Goal: Task Accomplishment & Management: Complete application form

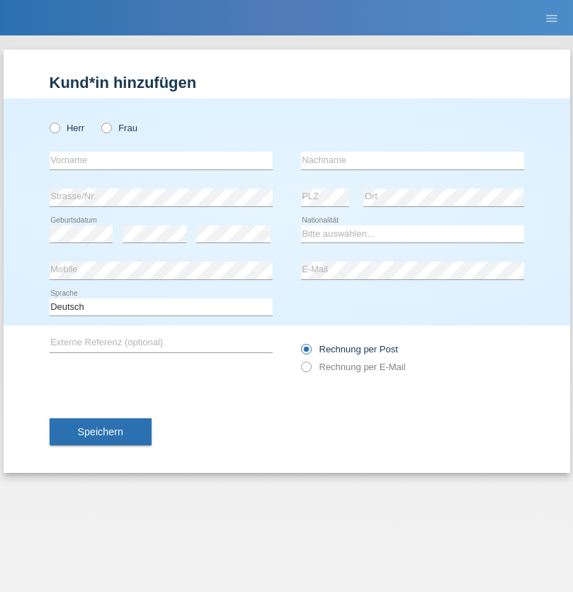
radio input "true"
click at [161, 160] on input "text" at bounding box center [161, 161] width 223 height 18
type input "Joao Manuel"
click at [412, 160] on input "text" at bounding box center [412, 161] width 223 height 18
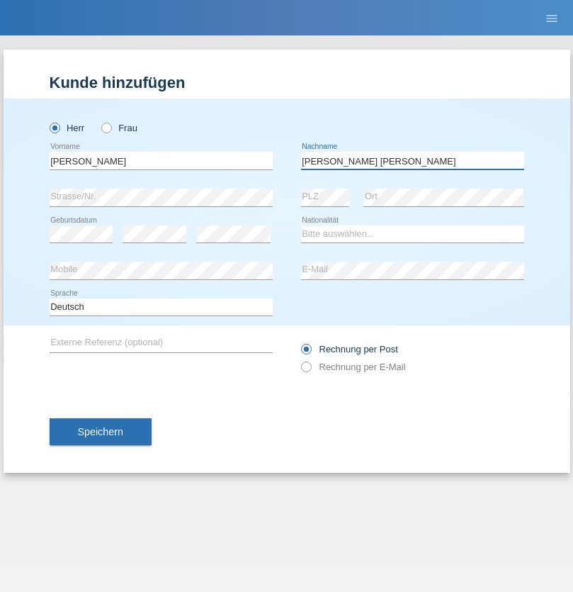
type input "Ferreira Carvalho"
select select "PT"
select select "C"
select select "09"
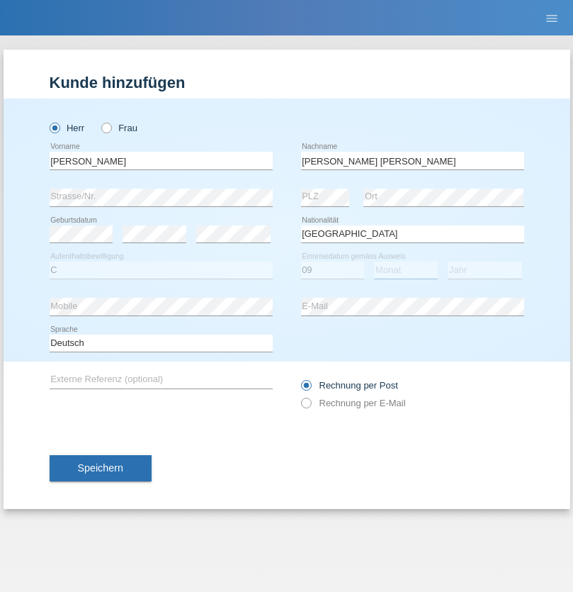
select select "04"
select select "2019"
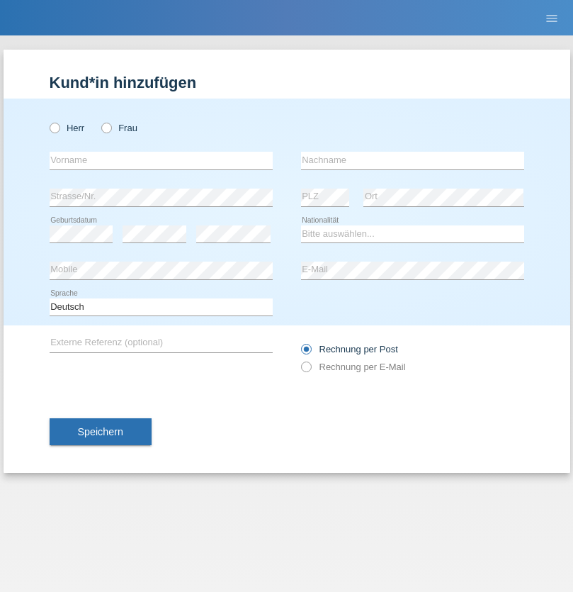
radio input "true"
click at [161, 160] on input "text" at bounding box center [161, 161] width 223 height 18
type input "Bunjaku"
click at [412, 160] on input "text" at bounding box center [412, 161] width 223 height 18
type input "Uran"
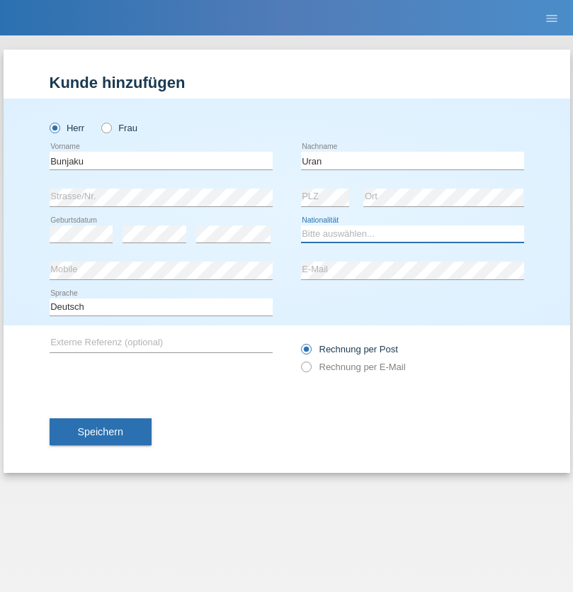
select select "XK"
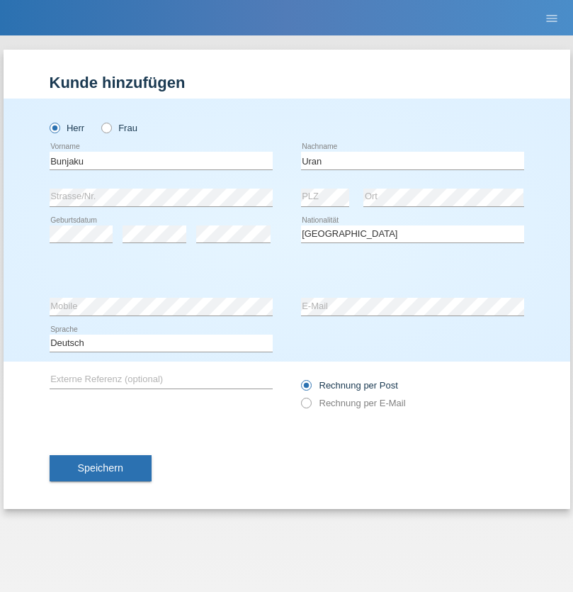
select select "C"
select select "23"
select select "01"
select select "2007"
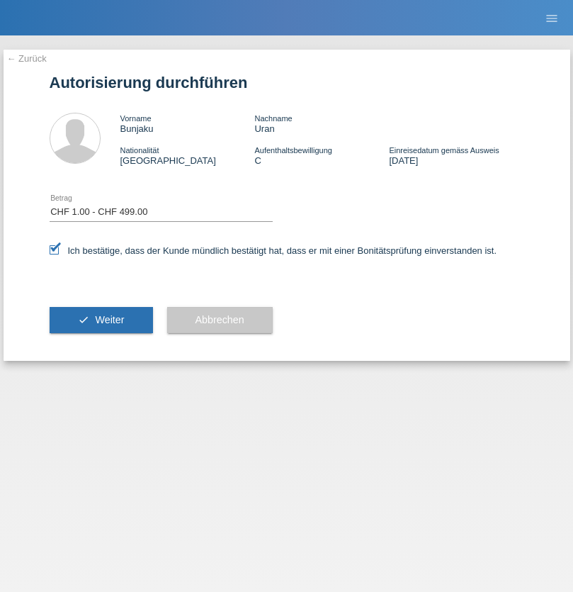
select select "1"
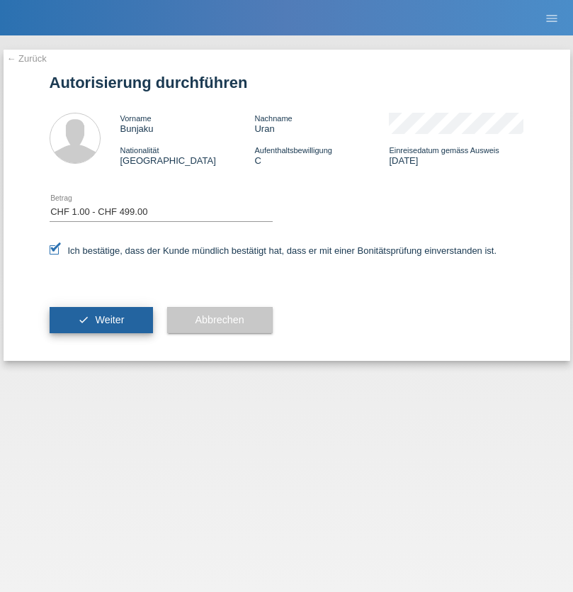
click at [101, 320] on span "Weiter" at bounding box center [109, 319] width 29 height 11
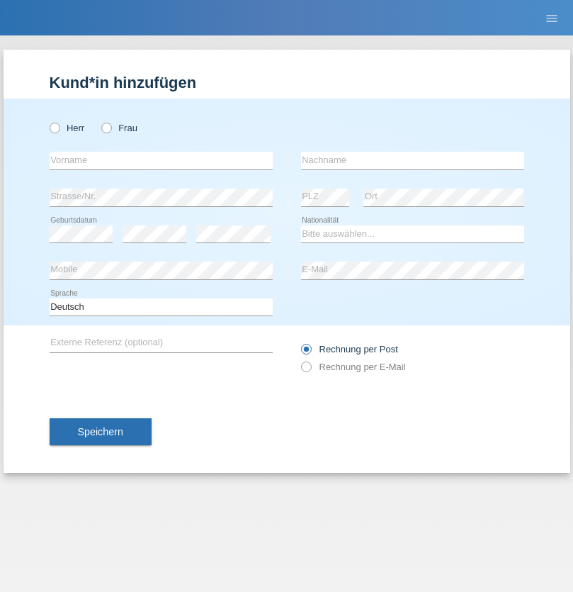
radio input "true"
click at [161, 160] on input "text" at bounding box center [161, 161] width 223 height 18
type input "Abir"
click at [412, 160] on input "text" at bounding box center [412, 161] width 223 height 18
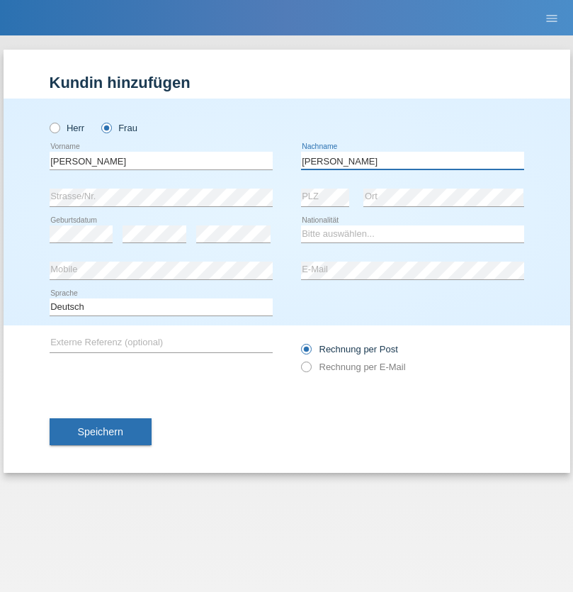
type input "[PERSON_NAME]"
select select "CH"
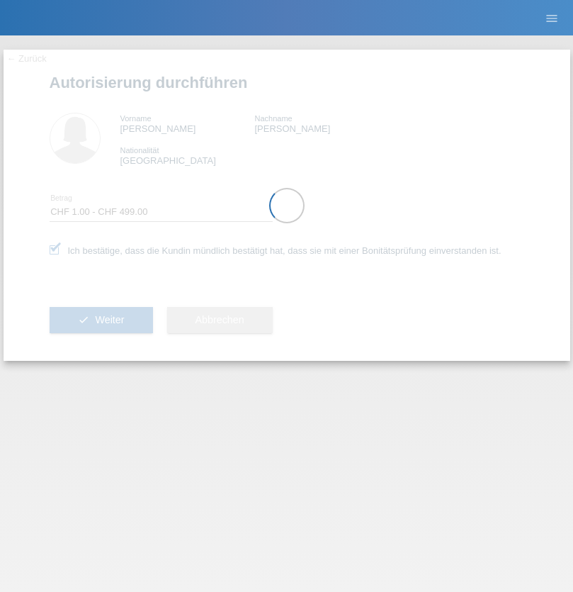
select select "1"
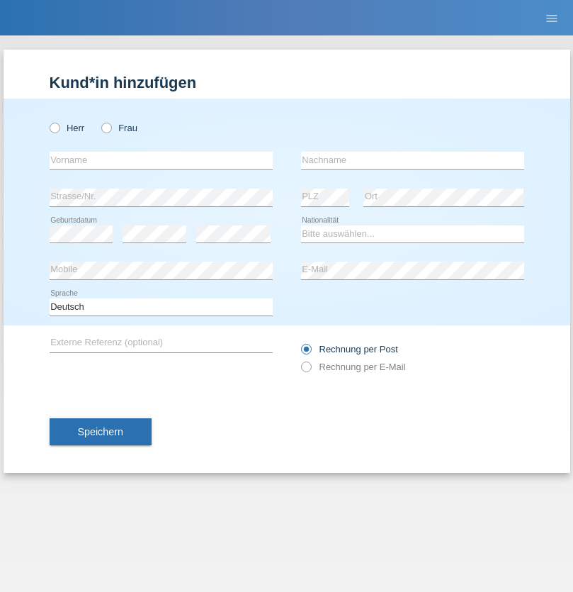
radio input "true"
click at [161, 160] on input "text" at bounding box center [161, 161] width 223 height 18
type input "Nikoletta"
click at [412, 160] on input "text" at bounding box center [412, 161] width 223 height 18
type input "Zöldi"
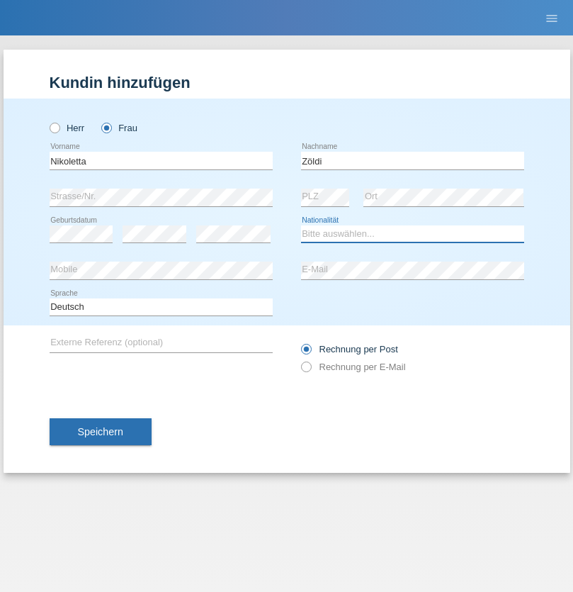
select select "CH"
